Goal: Information Seeking & Learning: Understand process/instructions

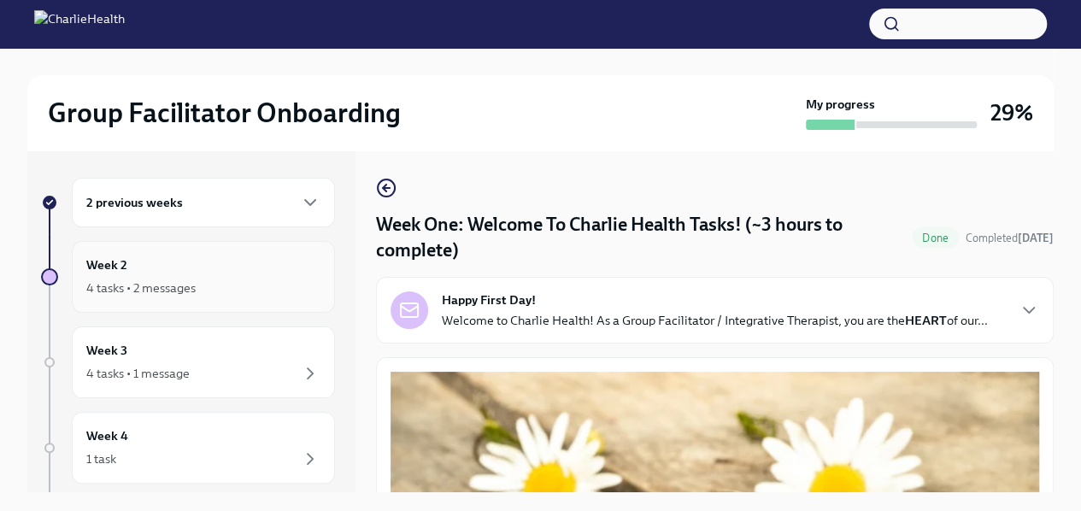
click at [193, 285] on div "4 tasks • 2 messages" at bounding box center [140, 287] width 109 height 17
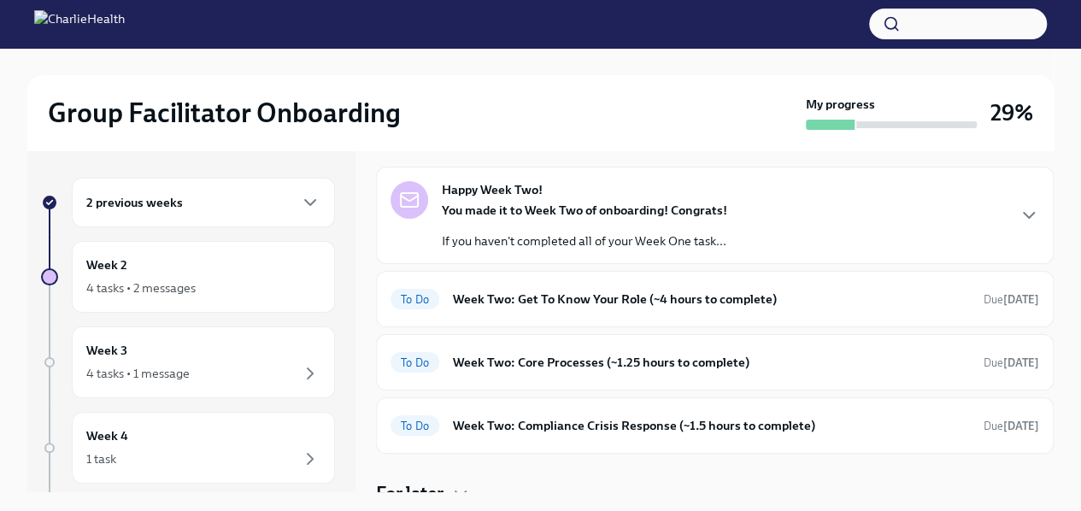
scroll to position [54, 0]
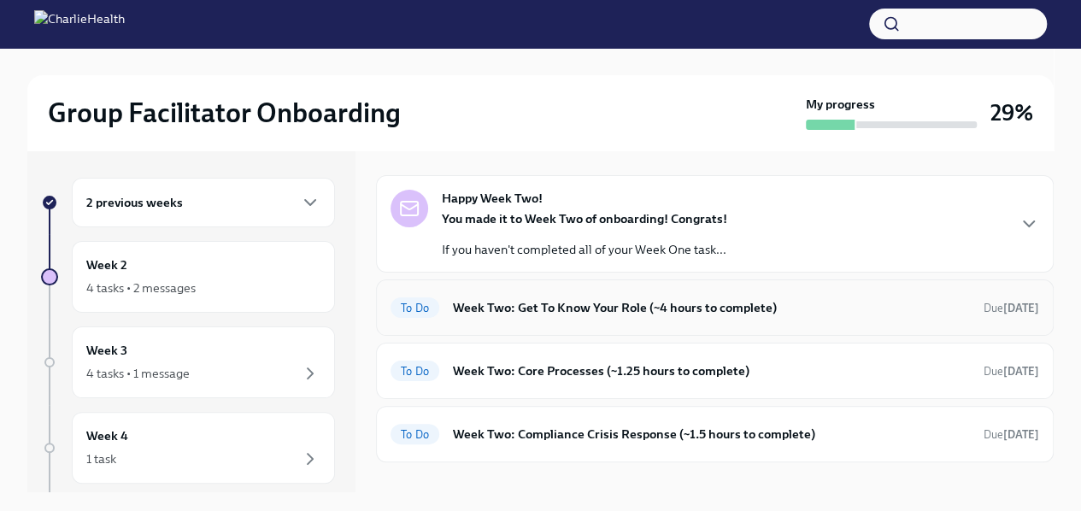
click at [608, 310] on h6 "Week Two: Get To Know Your Role (~4 hours to complete)" at bounding box center [711, 307] width 517 height 19
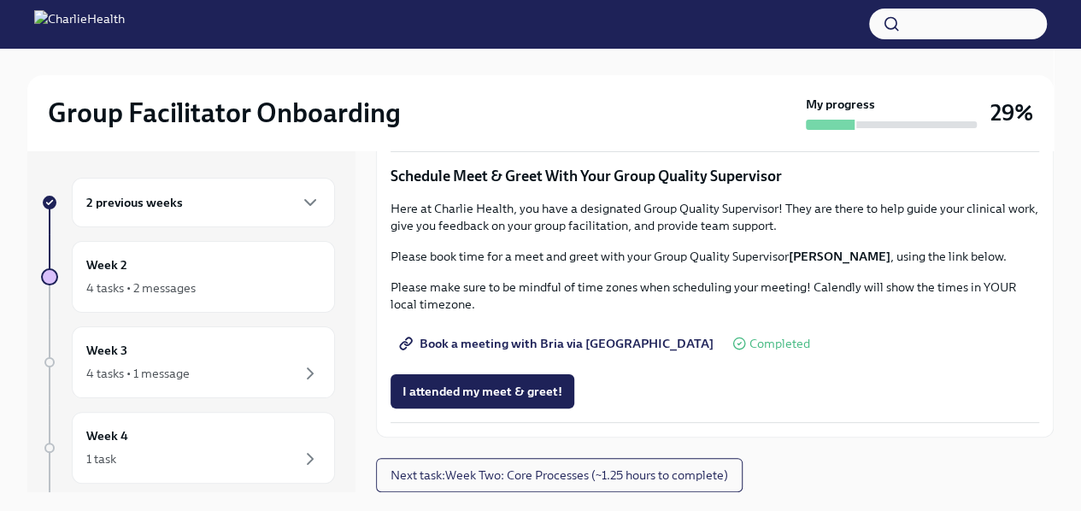
scroll to position [1667, 0]
click at [564, 472] on span "Next task : Week Two: Core Processes (~1.25 hours to complete)" at bounding box center [558, 475] width 337 height 17
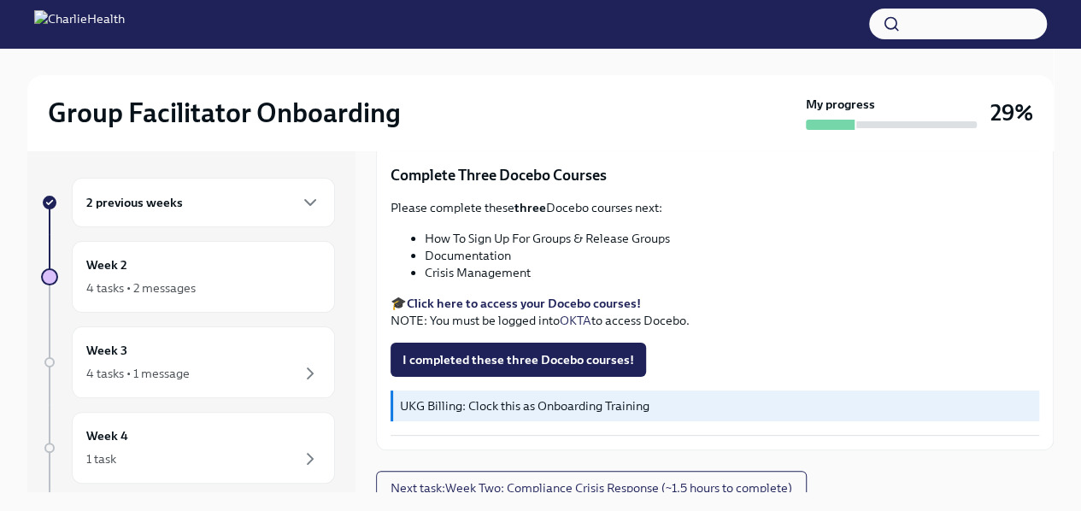
scroll to position [706, 0]
